Goal: Find specific page/section: Find specific page/section

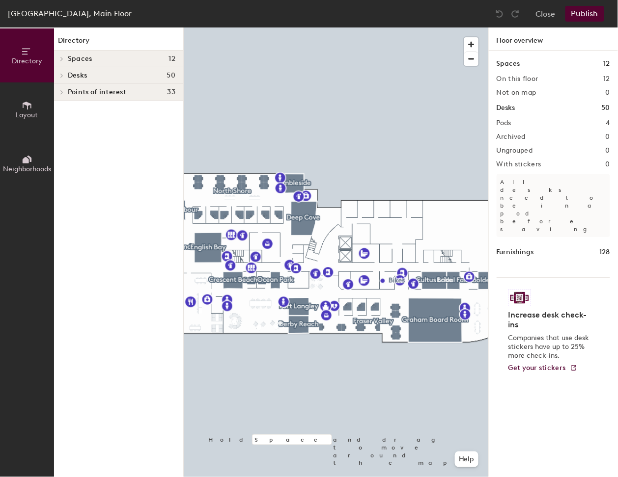
click at [215, 27] on div at bounding box center [336, 27] width 304 height 0
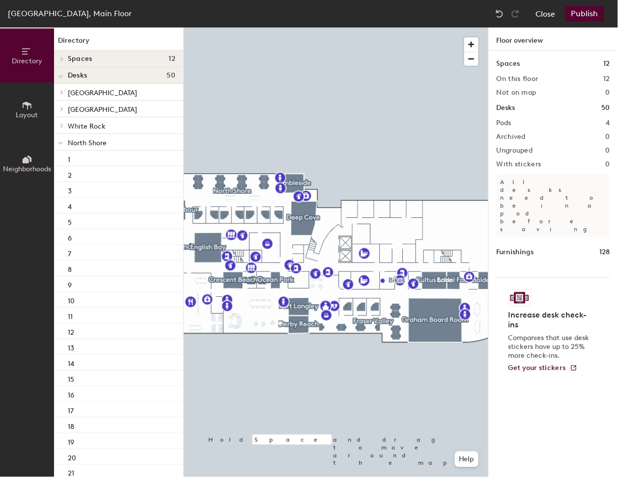
click at [539, 11] on button "Close" at bounding box center [546, 14] width 20 height 16
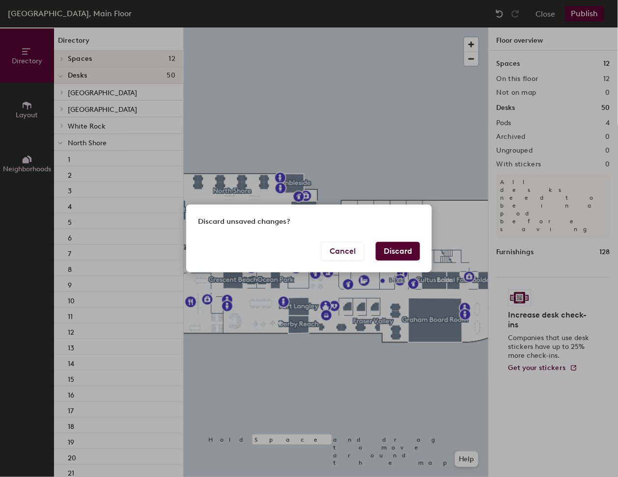
click at [402, 253] on button "Discard" at bounding box center [398, 251] width 44 height 19
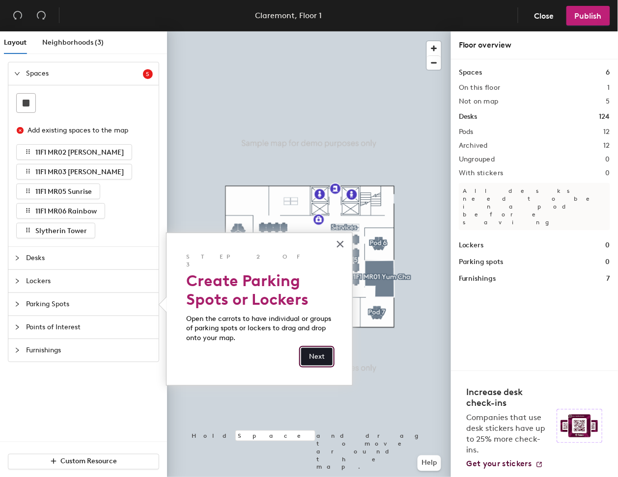
click at [330, 348] on button "Next" at bounding box center [316, 357] width 31 height 18
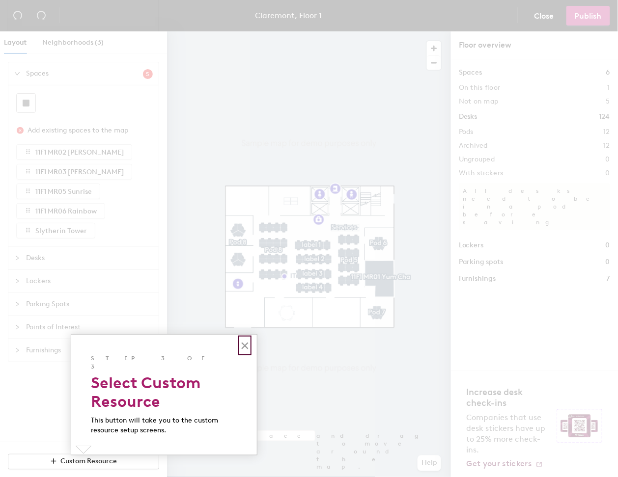
click at [242, 346] on button "×" at bounding box center [244, 346] width 9 height 16
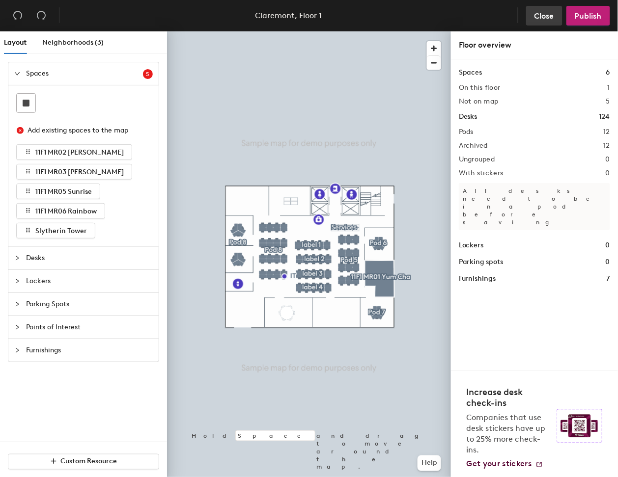
click at [546, 14] on span "Close" at bounding box center [544, 15] width 20 height 9
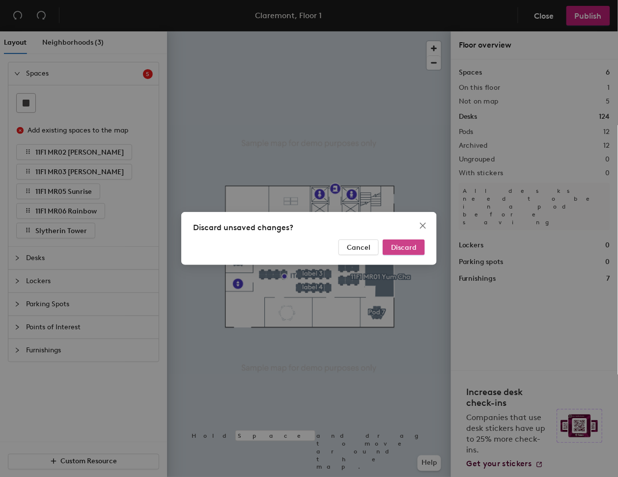
click at [400, 244] on span "Discard" at bounding box center [404, 247] width 26 height 8
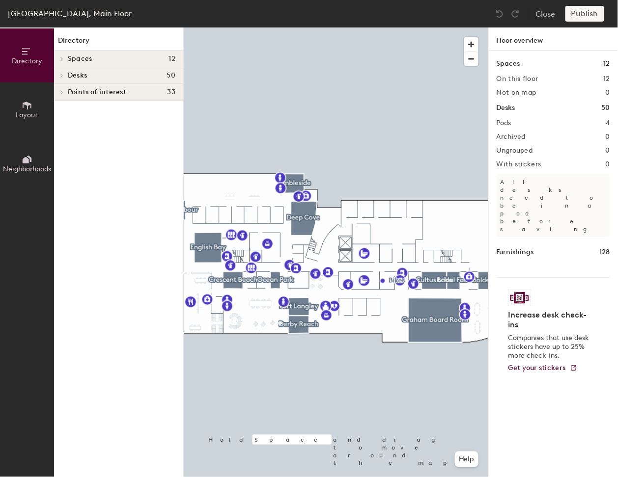
click at [17, 104] on button "Layout" at bounding box center [27, 109] width 54 height 54
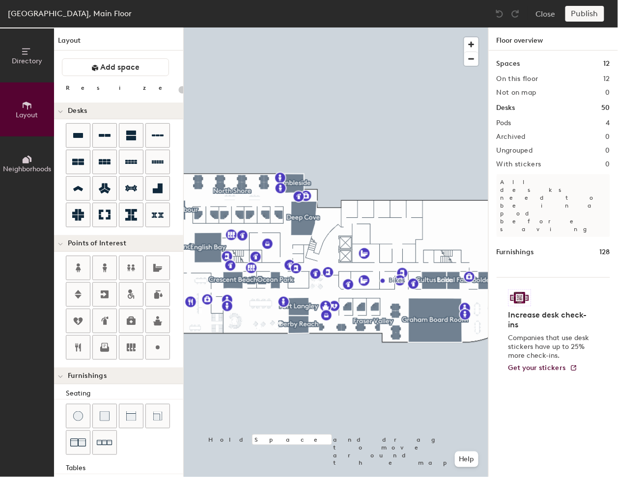
type input "20"
click at [25, 57] on span "Directory" at bounding box center [27, 61] width 30 height 8
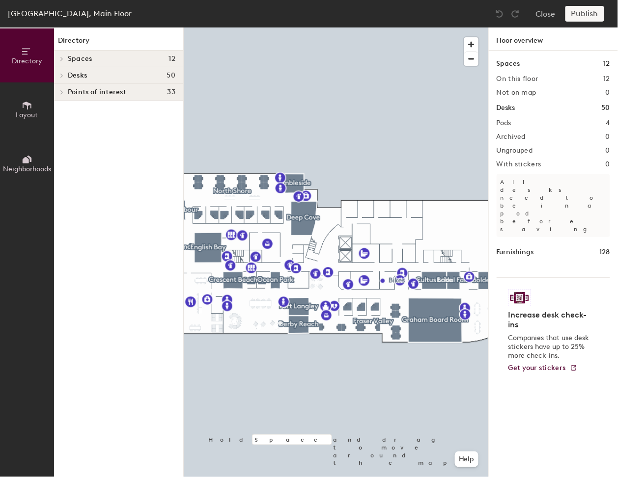
click at [137, 72] on h4 "Desks 50" at bounding box center [122, 76] width 108 height 8
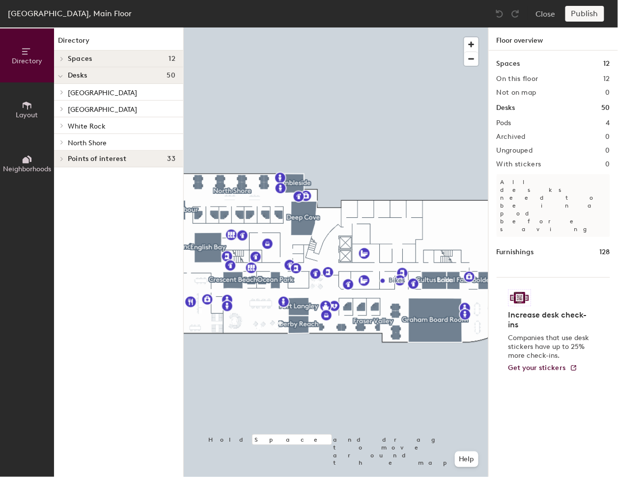
click at [135, 52] on div "Spaces 12" at bounding box center [118, 59] width 129 height 17
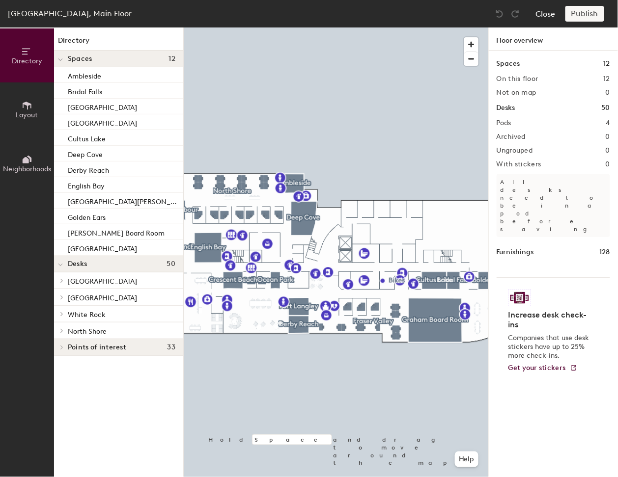
click at [545, 9] on button "Close" at bounding box center [546, 14] width 20 height 16
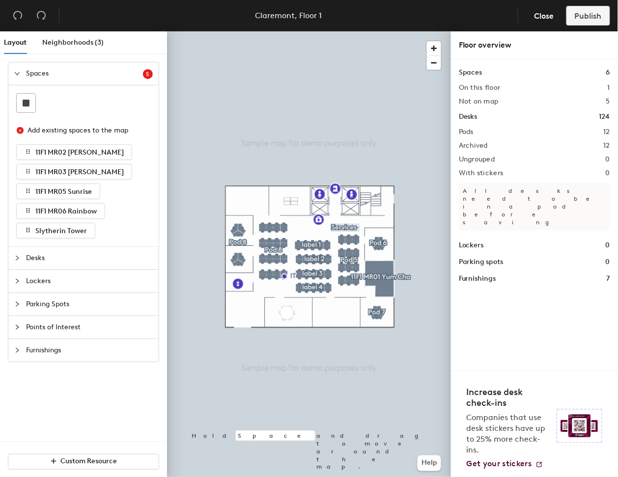
click at [121, 55] on div "Layout Neighborhoods (3)" at bounding box center [85, 46] width 163 height 30
click at [551, 16] on span "Close" at bounding box center [544, 15] width 20 height 9
